Goal: Task Accomplishment & Management: Complete application form

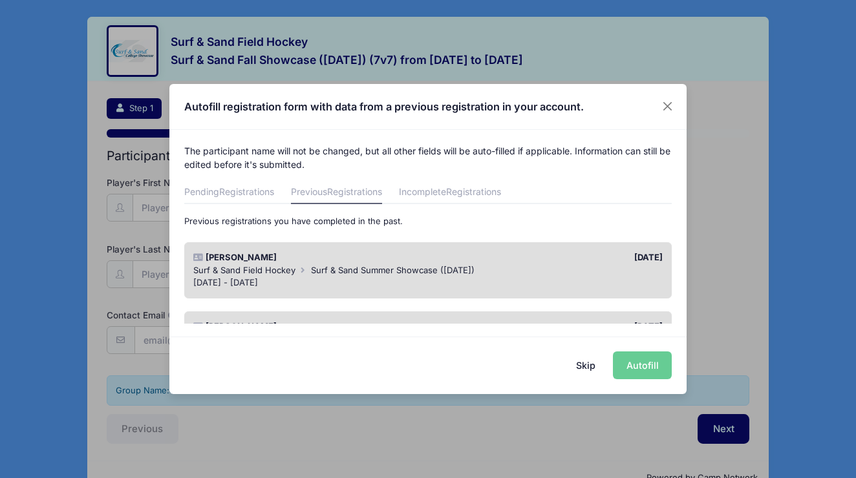
click at [637, 370] on div "Skip Autofill" at bounding box center [427, 366] width 517 height 58
click at [514, 277] on div "Jul 19 - Jul 19, 2025" at bounding box center [428, 283] width 470 height 13
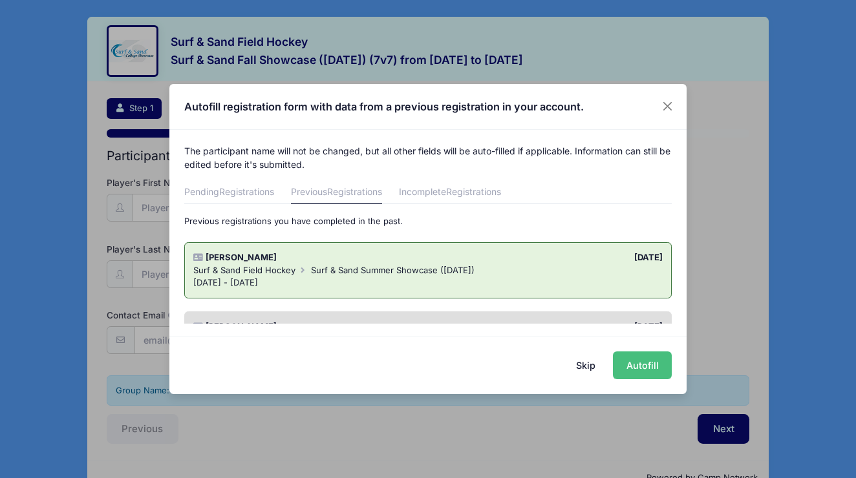
click at [645, 373] on button "Autofill" at bounding box center [642, 366] width 59 height 28
type input "corachko@yahoo.com"
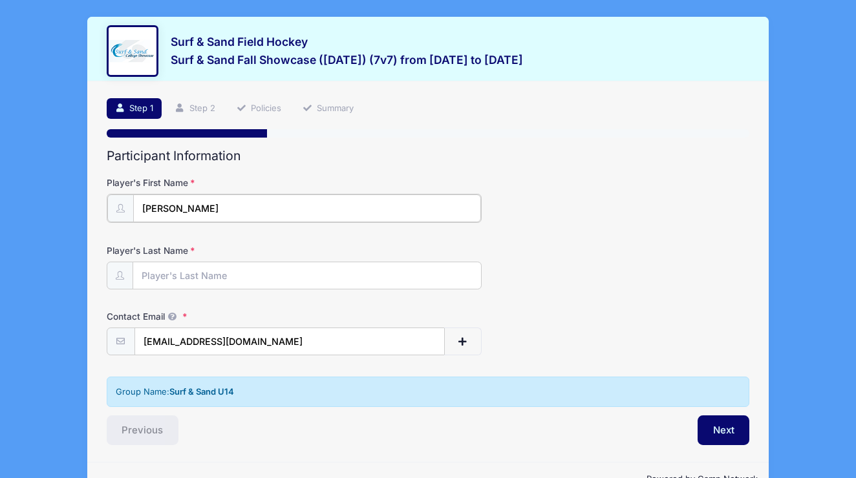
type input "Emily"
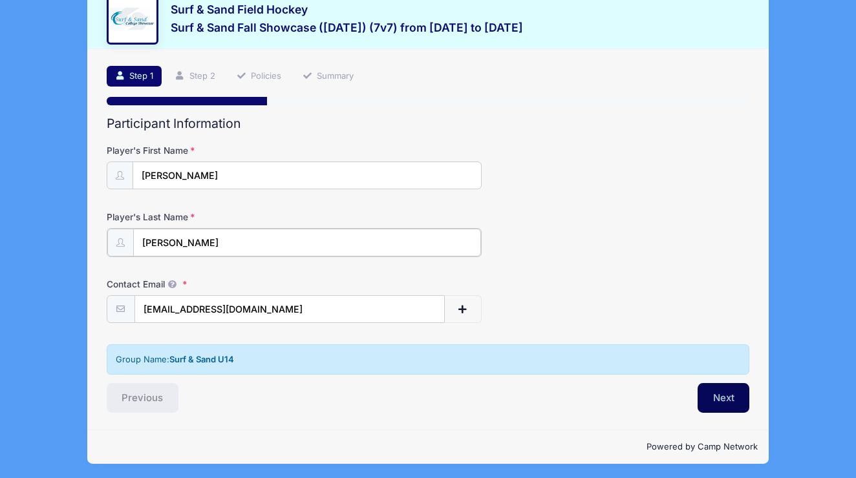
type input "Ganley"
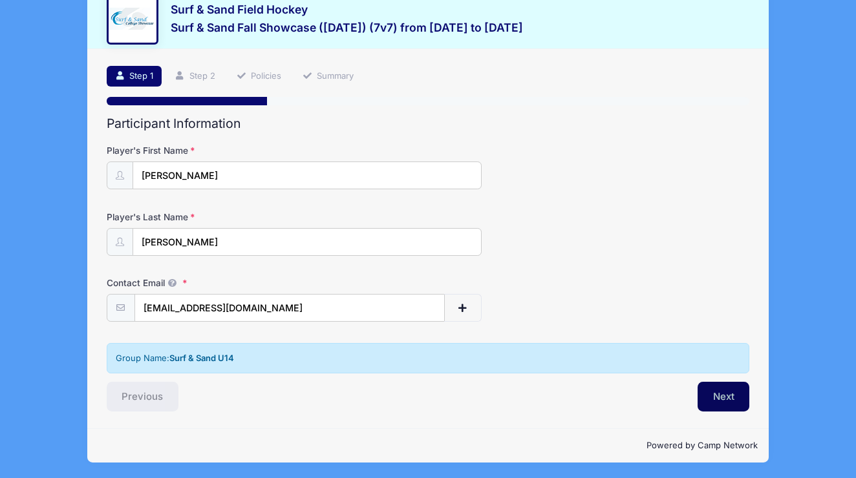
click at [727, 401] on button "Next" at bounding box center [723, 397] width 52 height 30
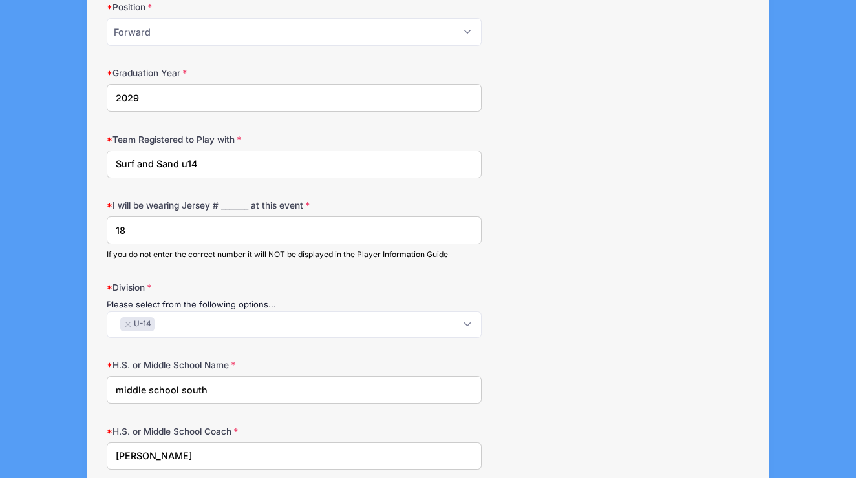
scroll to position [881, 0]
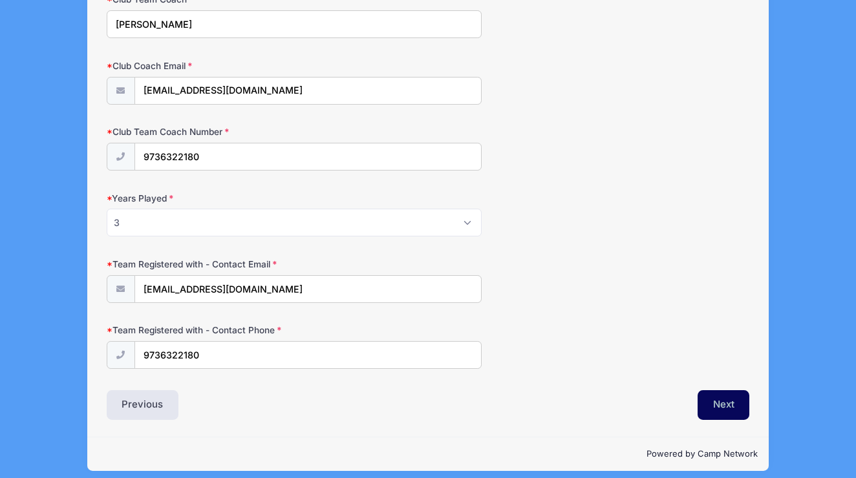
click at [726, 391] on button "Next" at bounding box center [723, 405] width 52 height 30
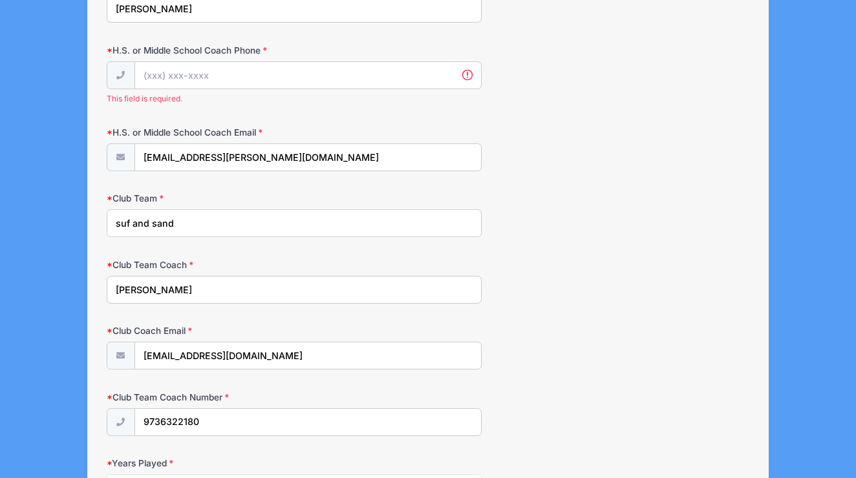
scroll to position [1073, 0]
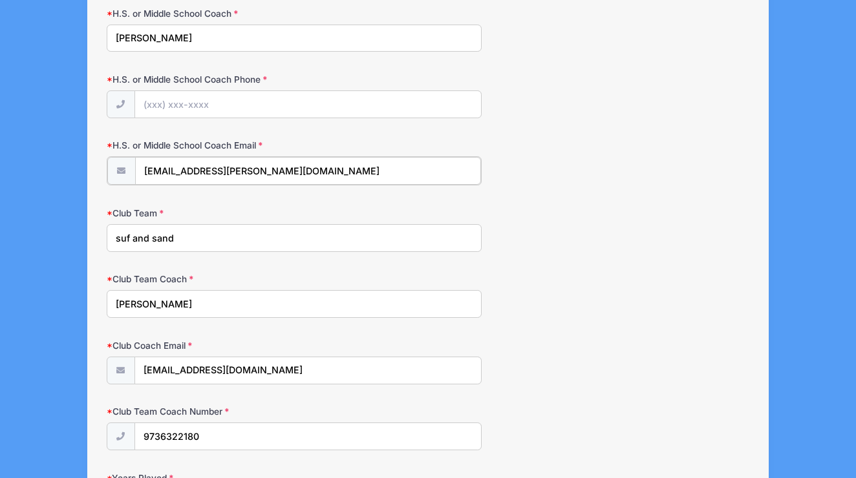
drag, startPoint x: 271, startPoint y: 184, endPoint x: 130, endPoint y: 167, distance: 142.5
click at [183, 103] on input "H.S. or Middle School Coach Phone" at bounding box center [308, 105] width 346 height 28
type input "[PERSON_NAME]"
click at [240, 162] on input "H.S. or Middle School Coach Email" at bounding box center [308, 171] width 346 height 28
type input "pgresco@"
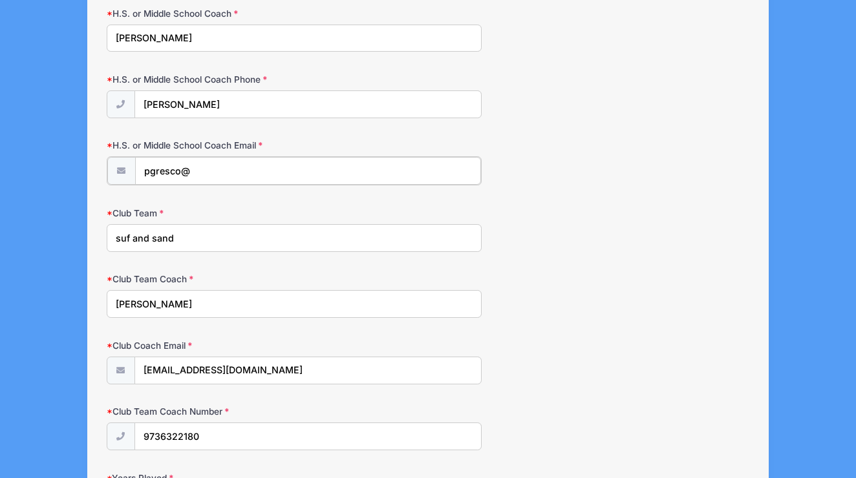
drag, startPoint x: 205, startPoint y: 172, endPoint x: 133, endPoint y: 164, distance: 72.1
click at [133, 164] on div "pgresco@" at bounding box center [294, 170] width 375 height 29
paste input "[EMAIL_ADDRESS][DOMAIN_NAME]"
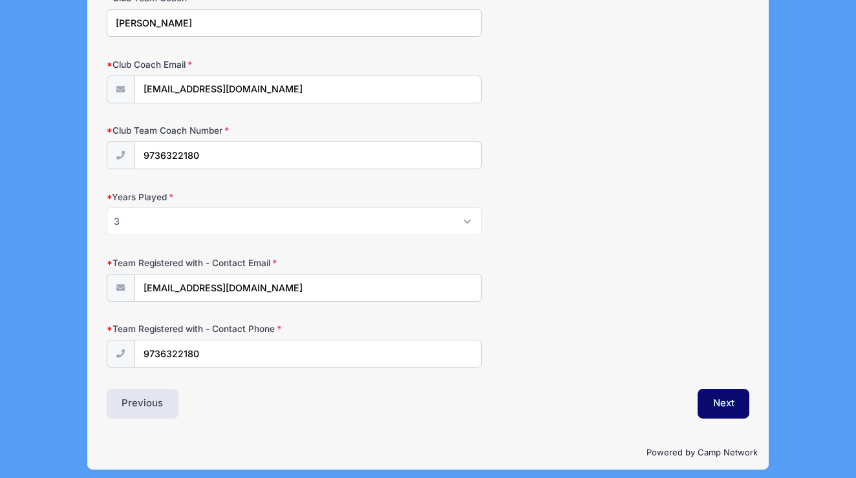
scroll to position [1353, 0]
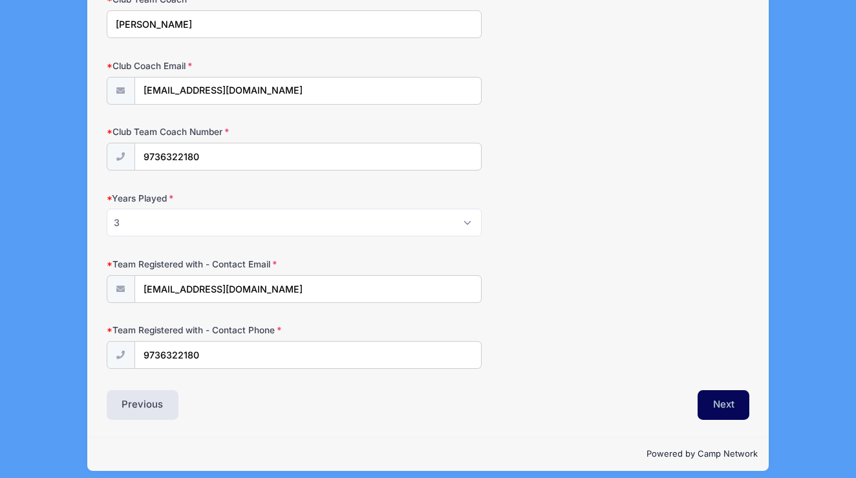
type input "[EMAIL_ADDRESS][DOMAIN_NAME]"
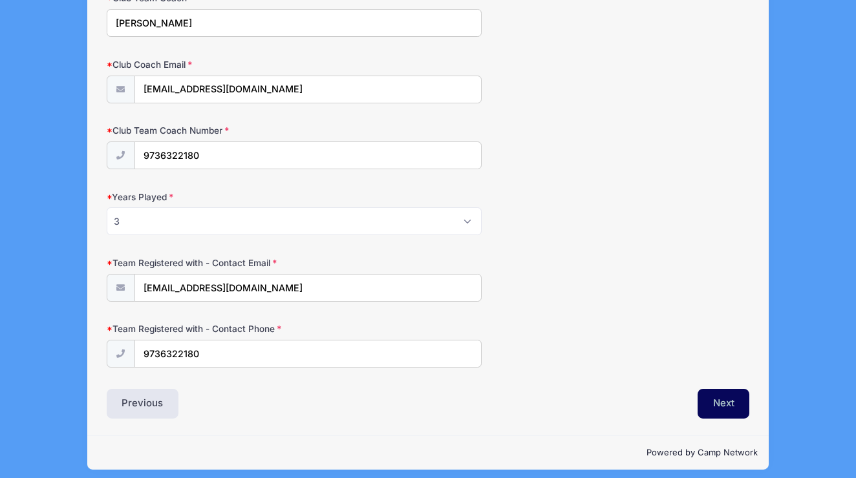
click at [727, 397] on button "Next" at bounding box center [723, 404] width 52 height 30
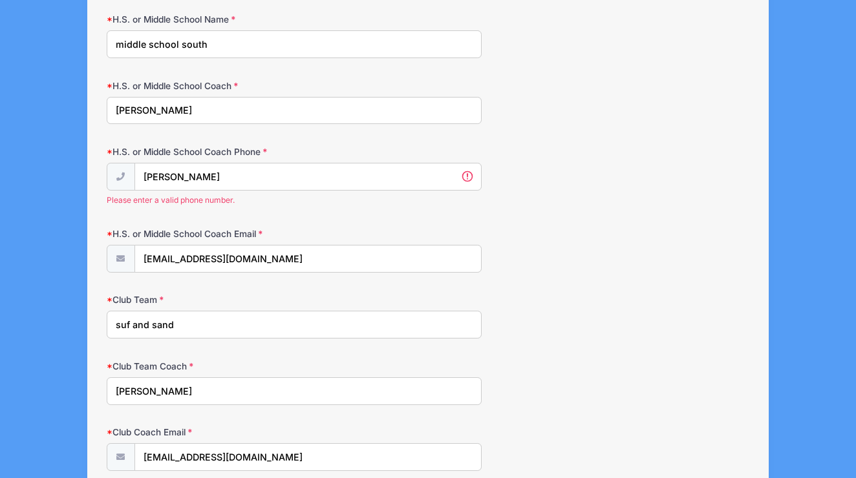
scroll to position [1000, 0]
drag, startPoint x: 212, startPoint y: 104, endPoint x: 61, endPoint y: 96, distance: 150.8
type input "[PERSON_NAME]"
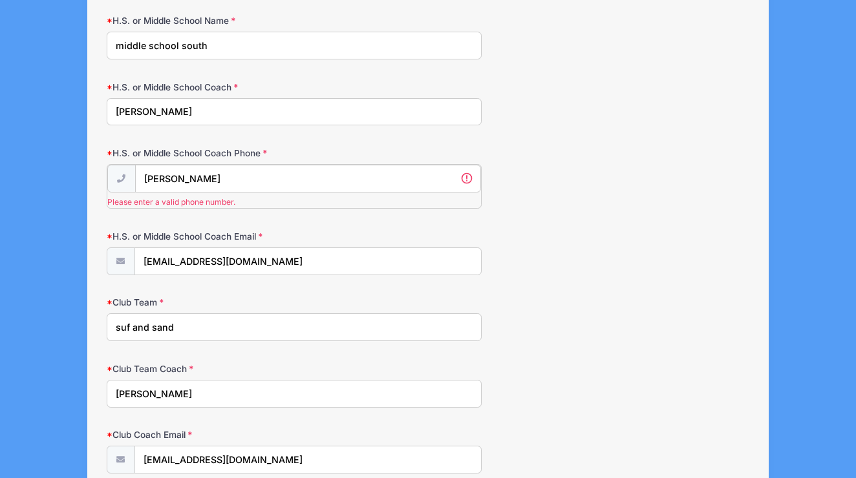
drag, startPoint x: 233, startPoint y: 165, endPoint x: 120, endPoint y: 163, distance: 113.7
click at [120, 164] on div "Patricia Gresco Please enter a valid phone number." at bounding box center [294, 186] width 375 height 45
drag, startPoint x: 216, startPoint y: 174, endPoint x: 130, endPoint y: 173, distance: 86.6
click at [130, 173] on div "Patricia Gresco Please enter a valid phone number." at bounding box center [294, 186] width 375 height 45
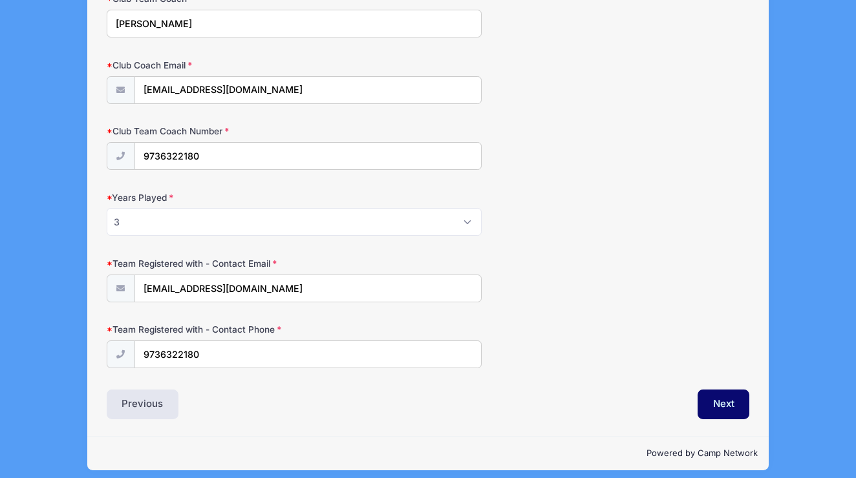
scroll to position [1353, 0]
type input "[PHONE_NUMBER]"
click at [717, 390] on button "Next" at bounding box center [723, 405] width 52 height 30
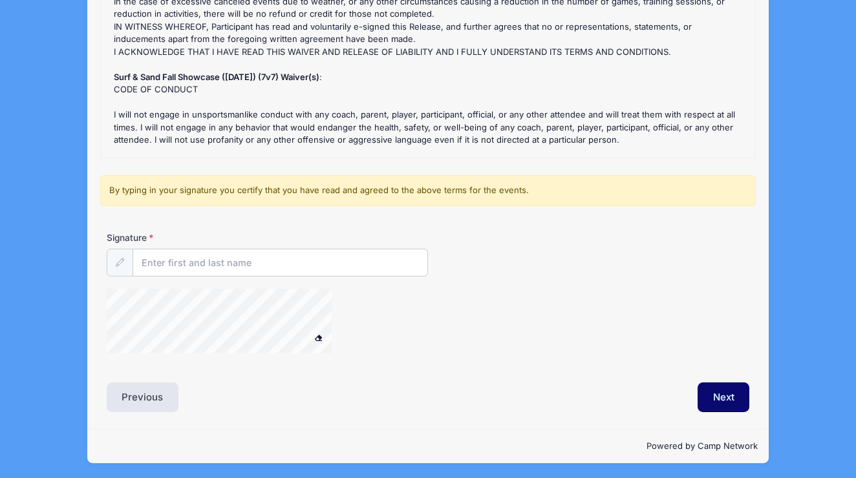
scroll to position [216, 0]
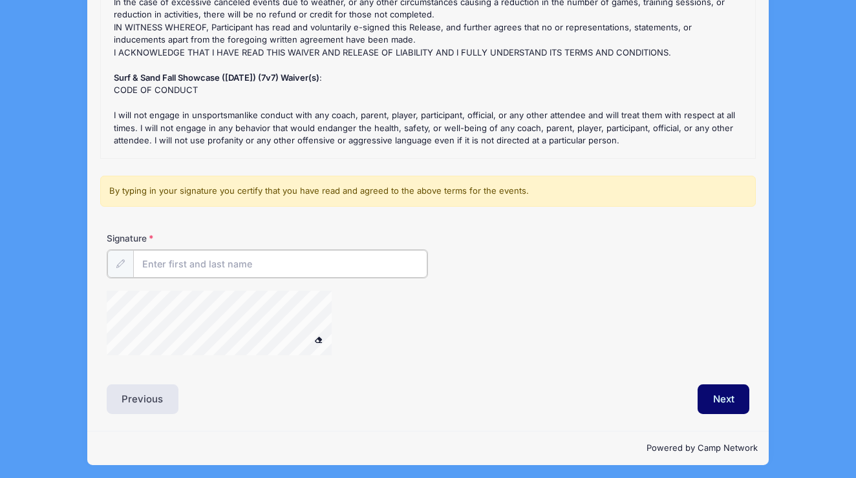
click at [273, 262] on input "Signature" at bounding box center [280, 264] width 294 height 28
click at [341, 328] on div at bounding box center [236, 325] width 258 height 68
type input "[PERSON_NAME]"
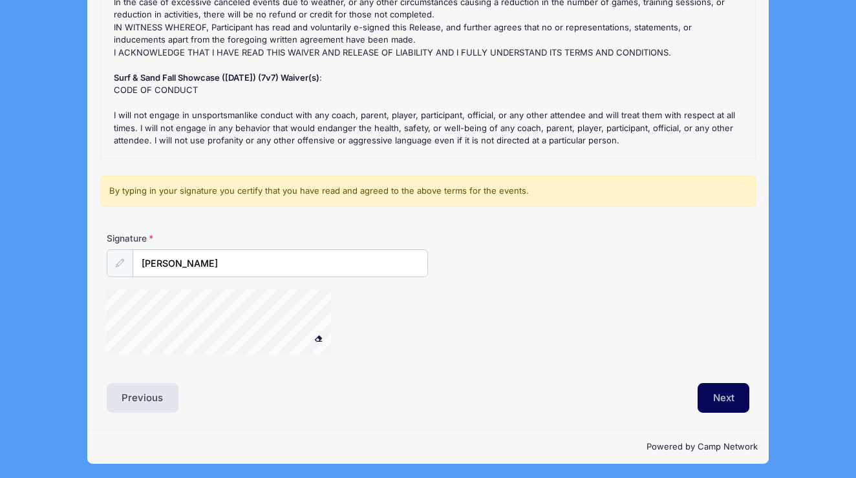
click at [704, 387] on button "Next" at bounding box center [723, 398] width 52 height 30
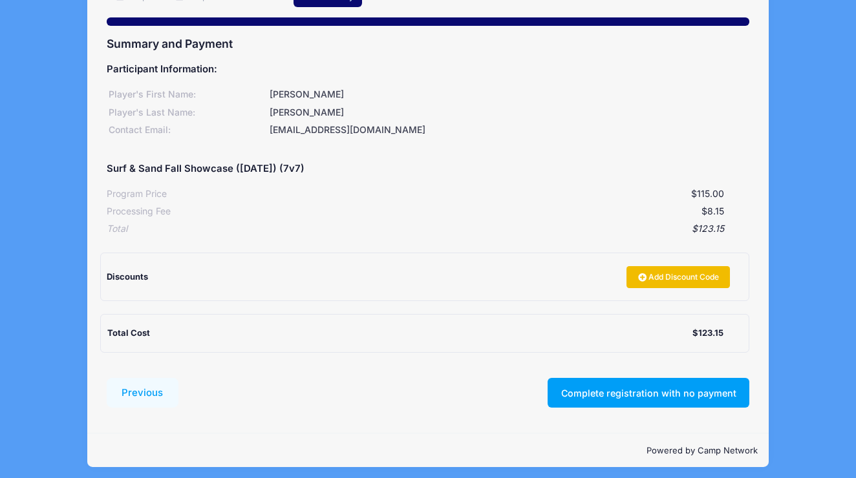
scroll to position [111, 0]
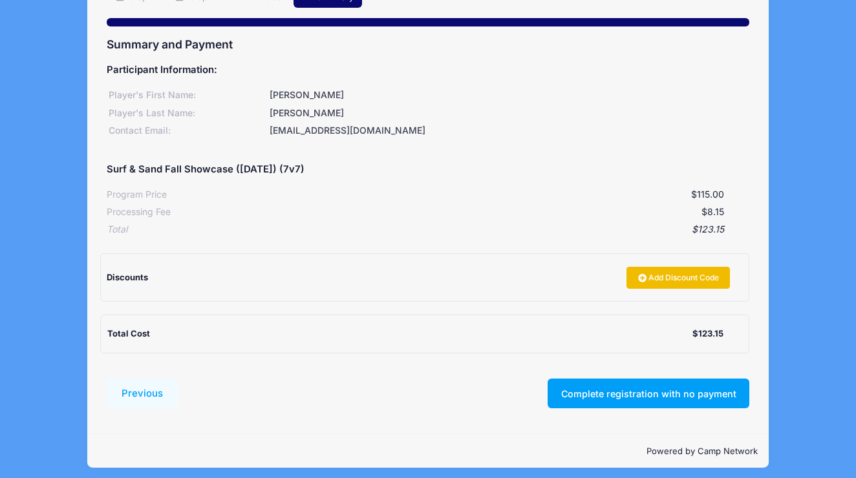
click at [660, 269] on link "Add Discount Code" at bounding box center [677, 278] width 103 height 22
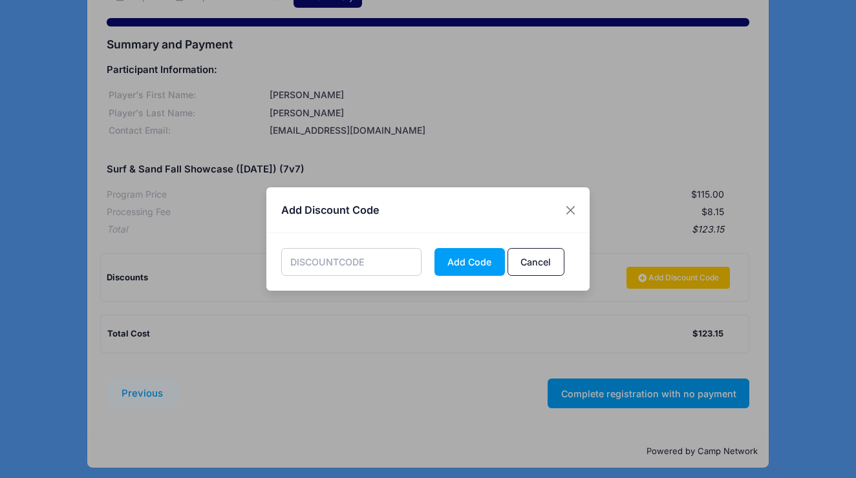
click at [353, 269] on input "text" at bounding box center [351, 262] width 141 height 28
paste input "a62639"
click at [481, 260] on button "Add Code" at bounding box center [469, 262] width 70 height 28
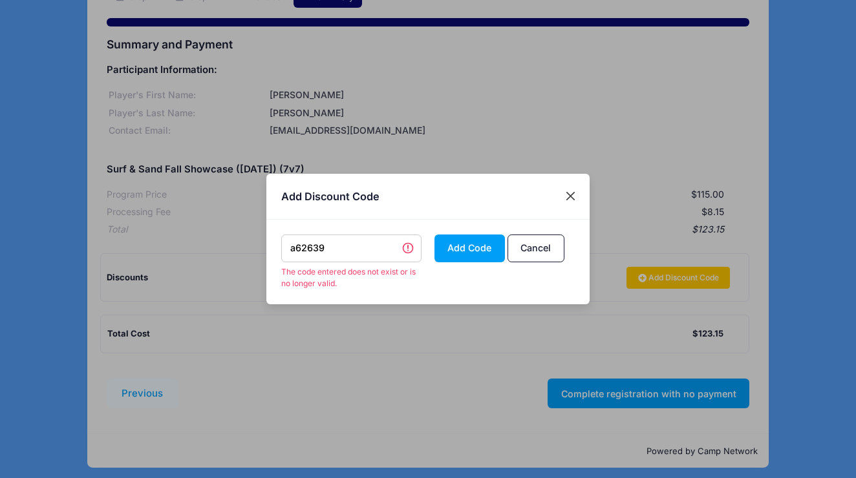
click at [569, 200] on button "Close" at bounding box center [570, 196] width 23 height 23
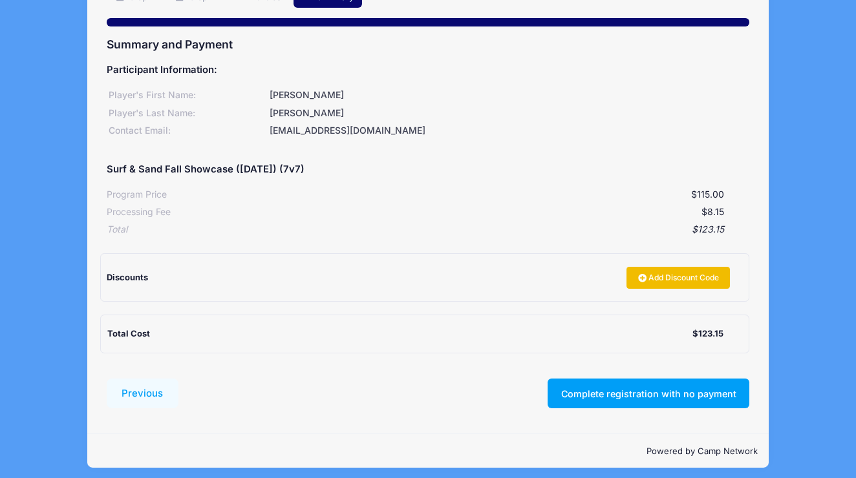
click at [672, 268] on link "Add Discount Code" at bounding box center [677, 278] width 103 height 22
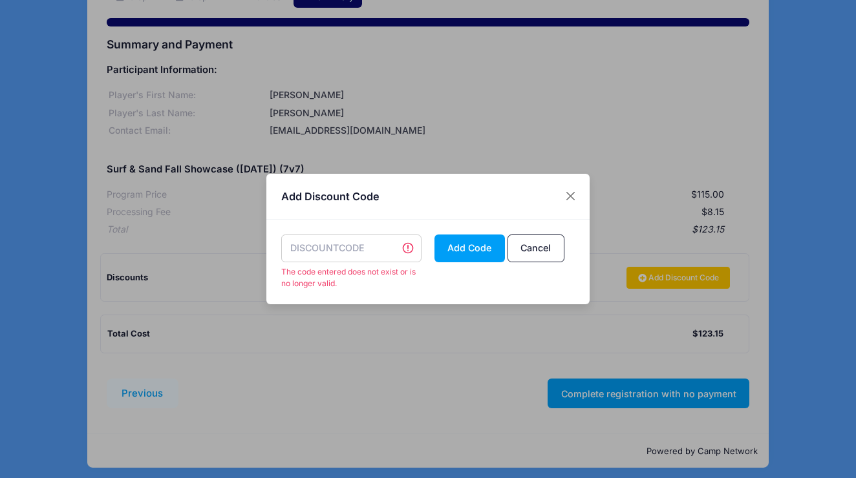
click at [359, 243] on input "text" at bounding box center [351, 249] width 141 height 28
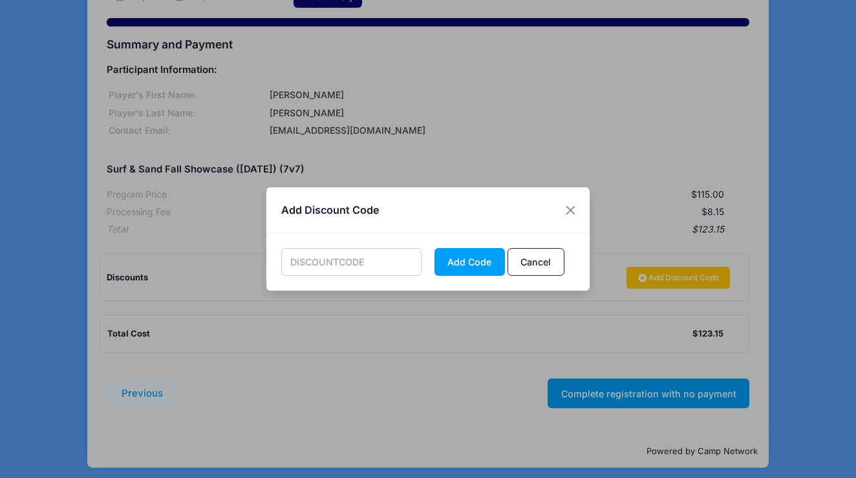
click at [356, 258] on input "text" at bounding box center [351, 262] width 141 height 28
paste input "e1c402"
type input "e1c402"
click at [472, 265] on button "Add Code" at bounding box center [469, 262] width 70 height 28
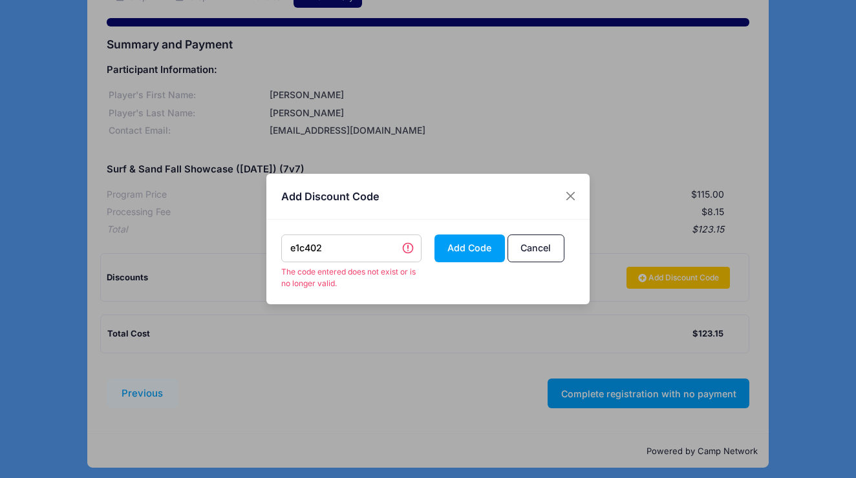
drag, startPoint x: 332, startPoint y: 257, endPoint x: 268, endPoint y: 251, distance: 64.8
click at [268, 251] on div "e1c402 The code entered does not exist or is no longer valid. Add Code Cancel" at bounding box center [427, 262] width 323 height 85
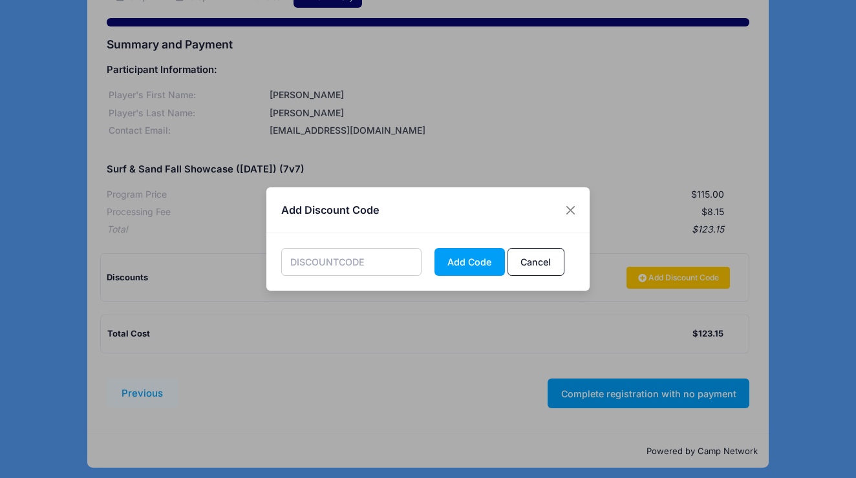
click at [313, 269] on input "text" at bounding box center [351, 262] width 141 height 28
paste input "a62639"
type input "a62639"
click at [461, 260] on button "Add Code" at bounding box center [469, 262] width 70 height 28
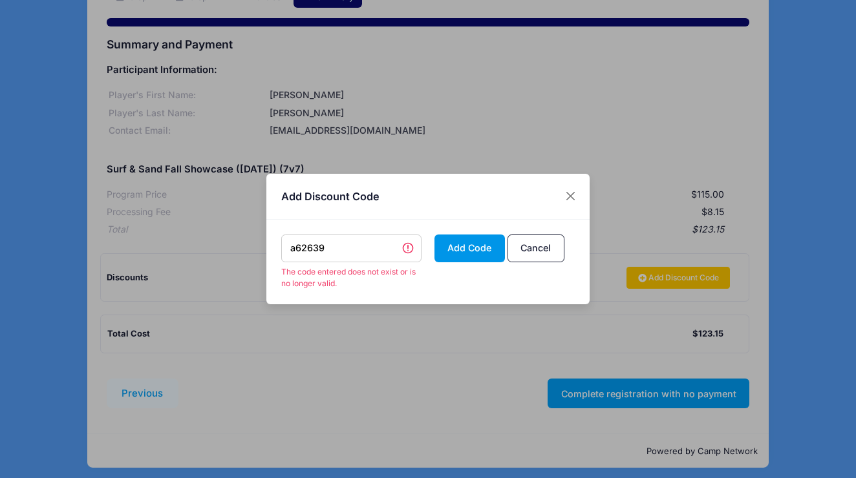
click at [461, 260] on button "Add Code" at bounding box center [469, 249] width 70 height 28
click at [571, 196] on button "Close" at bounding box center [570, 196] width 23 height 23
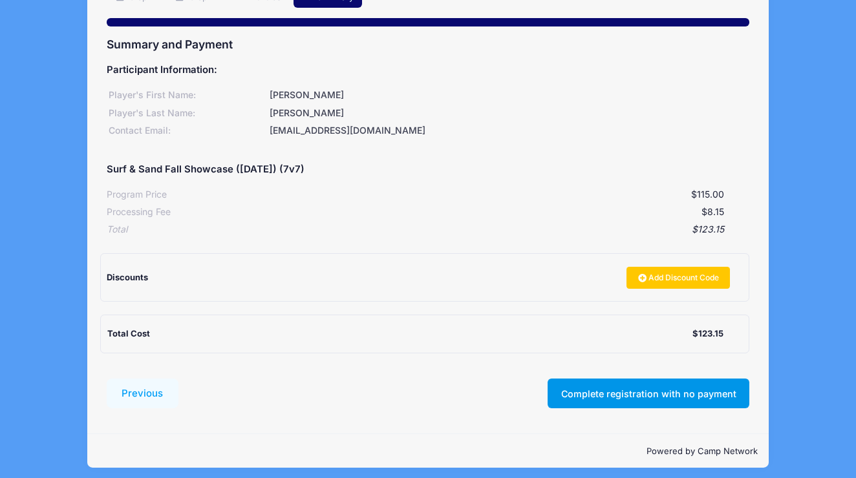
click at [629, 399] on button "Complete registration with no payment" at bounding box center [648, 394] width 202 height 30
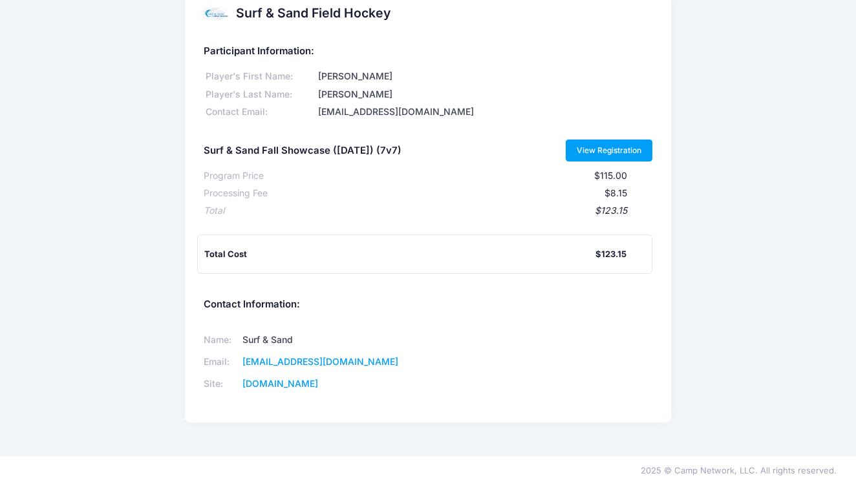
scroll to position [25, 0]
click at [615, 150] on link "View Registration" at bounding box center [608, 151] width 87 height 22
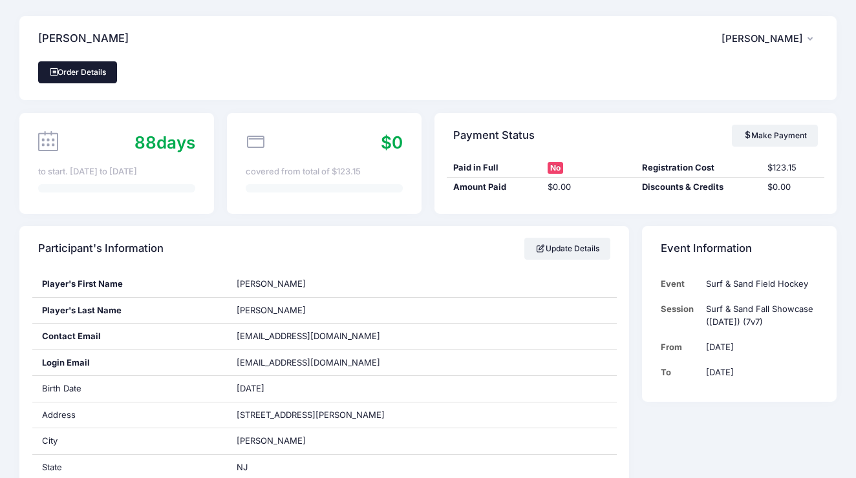
click at [99, 74] on link "Order Details" at bounding box center [77, 72] width 79 height 22
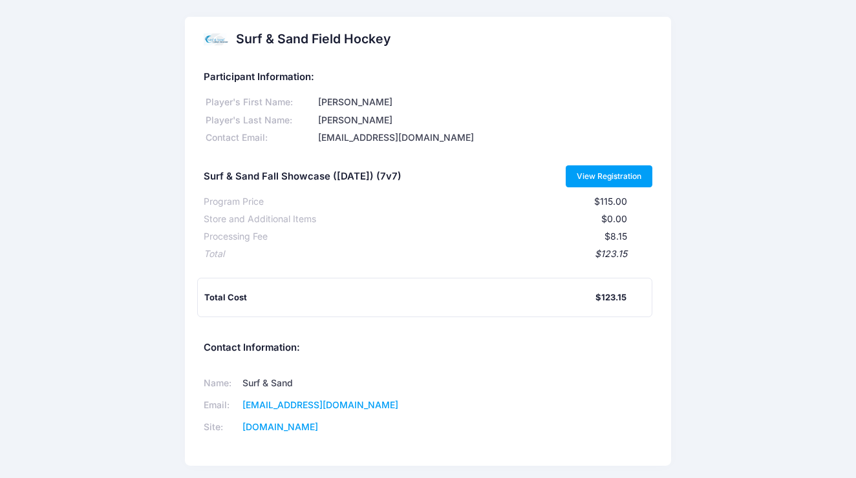
click at [607, 181] on link "View Registration" at bounding box center [608, 176] width 87 height 22
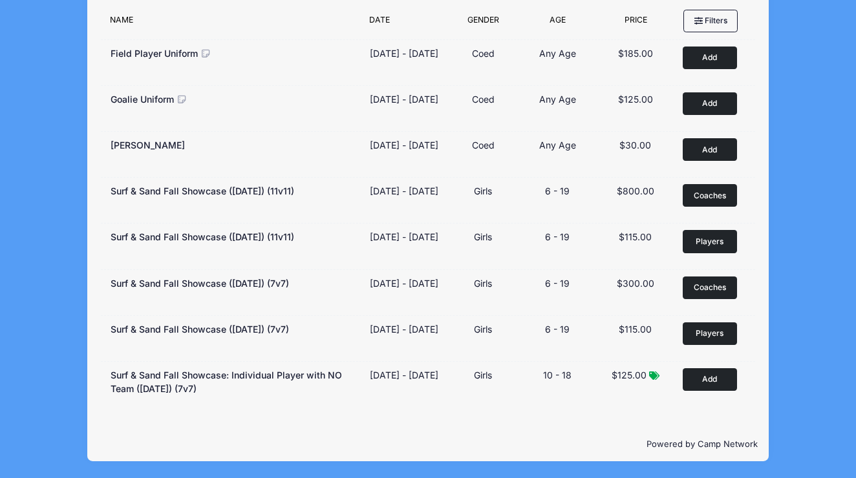
scroll to position [176, 0]
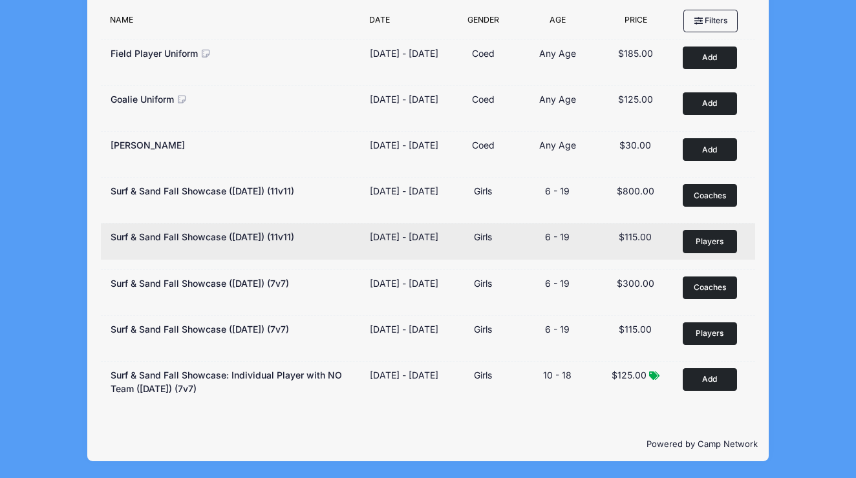
click at [706, 236] on span "Players" at bounding box center [709, 242] width 28 height 12
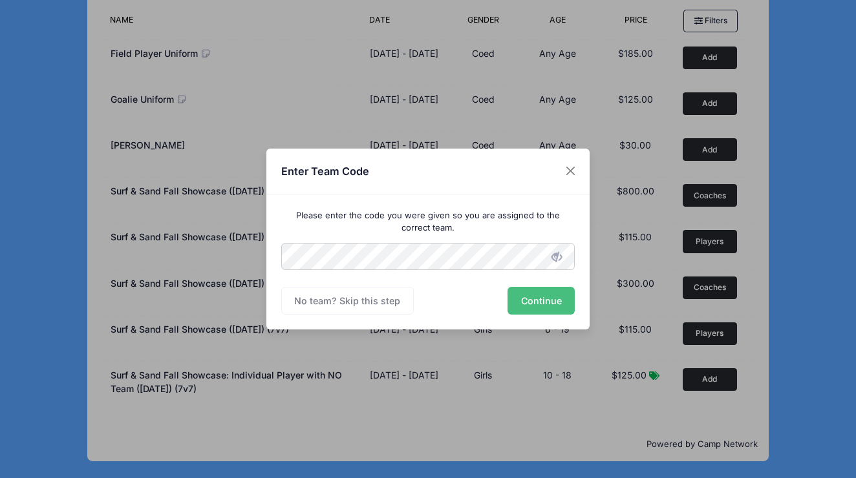
click at [543, 295] on button "Continue" at bounding box center [540, 301] width 67 height 28
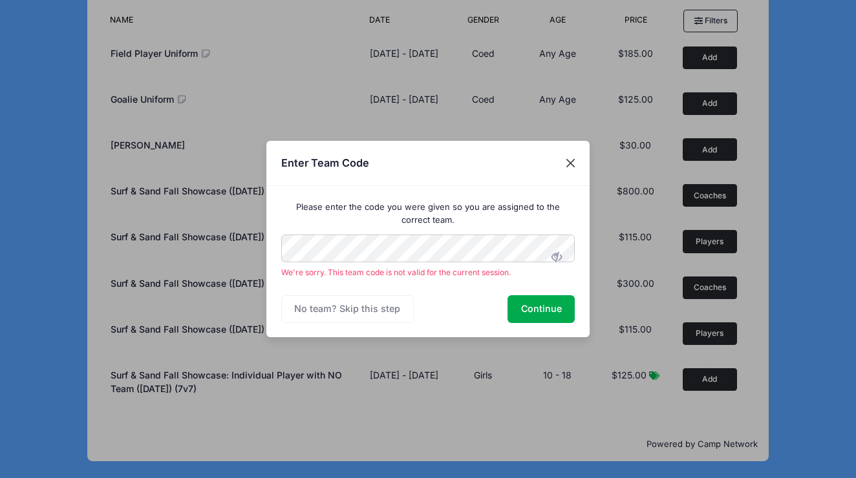
click at [570, 164] on button "Close" at bounding box center [570, 163] width 23 height 23
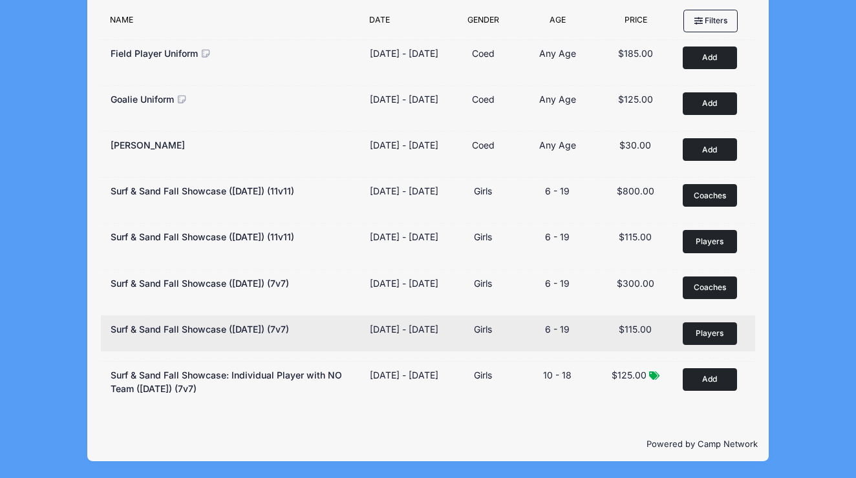
click at [706, 328] on span "Players" at bounding box center [709, 334] width 28 height 12
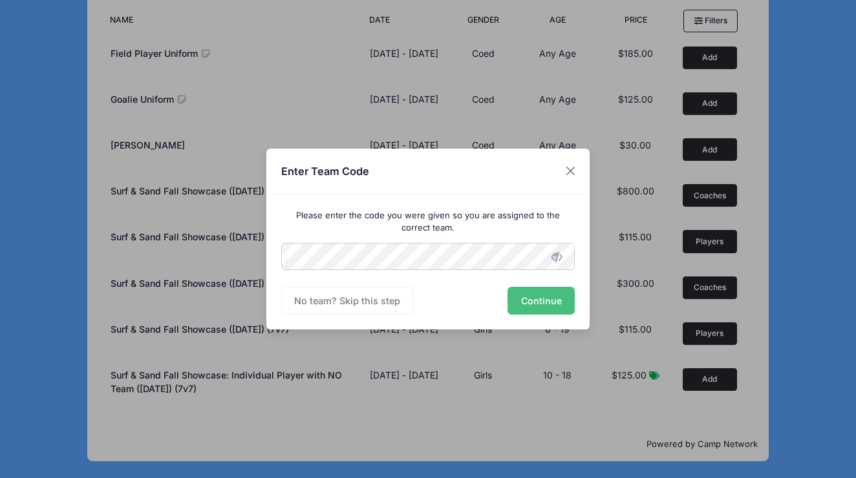
click at [517, 311] on button "Continue" at bounding box center [540, 301] width 67 height 28
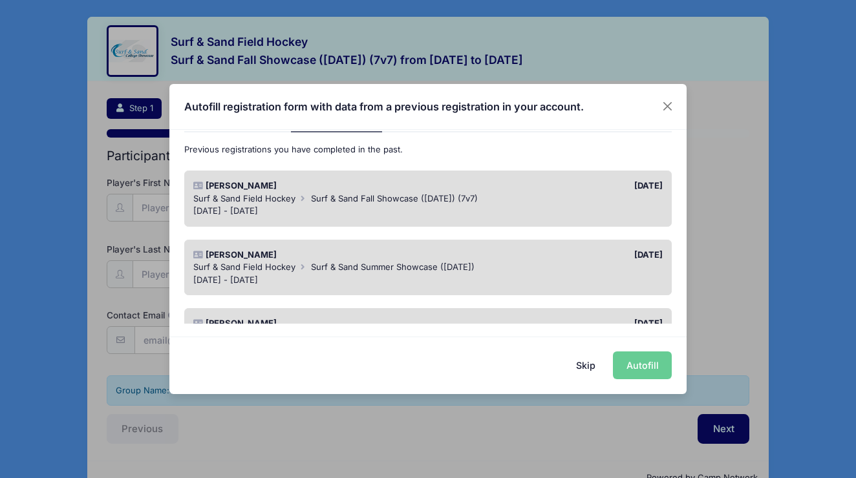
scroll to position [74, 0]
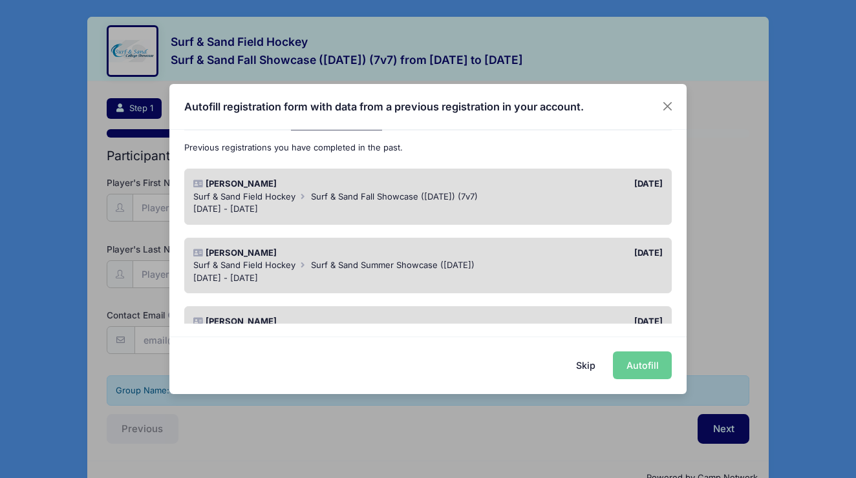
click at [512, 274] on div "[DATE] - [DATE]" at bounding box center [428, 278] width 470 height 13
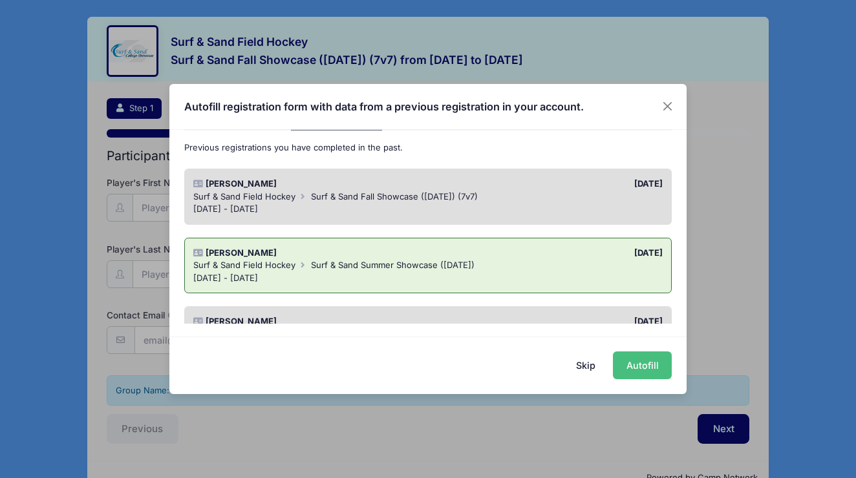
click at [655, 367] on button "Autofill" at bounding box center [642, 366] width 59 height 28
type input "[EMAIL_ADDRESS][DOMAIN_NAME]"
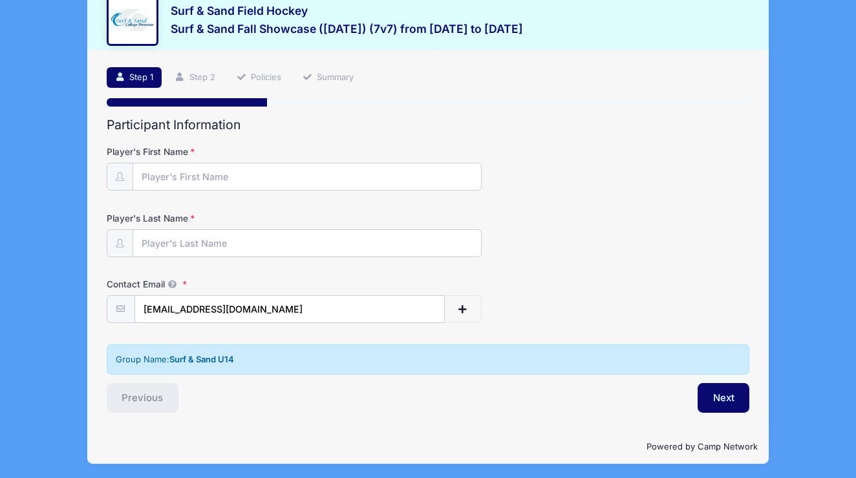
scroll to position [0, 0]
